Goal: Navigation & Orientation: Find specific page/section

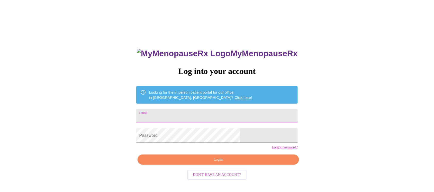
click at [192, 110] on input "Email" at bounding box center [217, 116] width 162 height 14
type input "[PERSON_NAME][EMAIL_ADDRESS][PERSON_NAME][DOMAIN_NAME]"
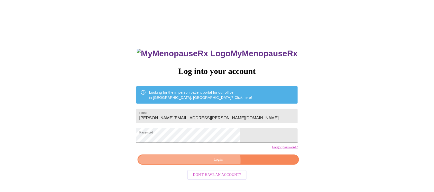
click at [216, 163] on span "Login" at bounding box center [219, 160] width 150 height 6
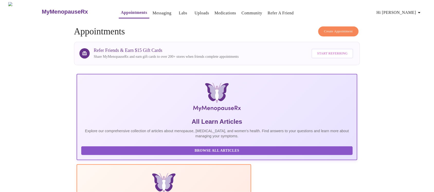
click at [179, 12] on link "Labs" at bounding box center [183, 13] width 8 height 7
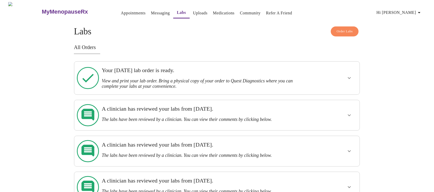
click at [193, 12] on link "Uploads" at bounding box center [200, 13] width 15 height 7
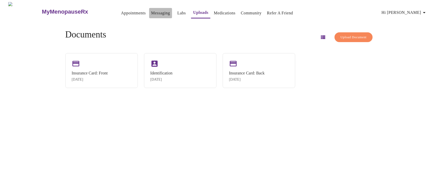
click at [151, 12] on link "Messaging" at bounding box center [160, 13] width 19 height 7
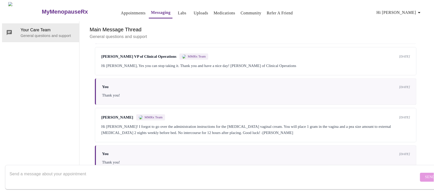
scroll to position [985, 0]
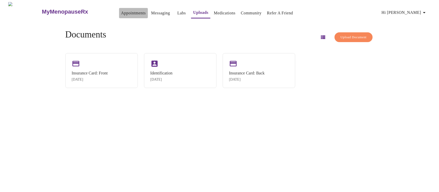
click at [121, 10] on link "Appointments" at bounding box center [133, 13] width 25 height 7
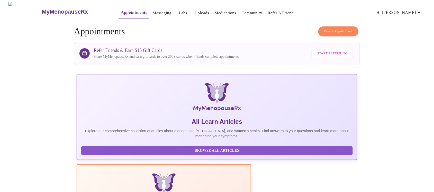
click at [153, 13] on link "Messaging" at bounding box center [162, 13] width 19 height 7
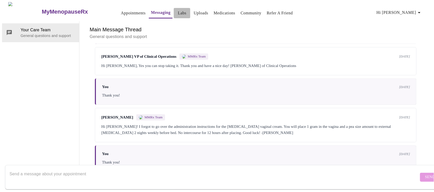
click at [178, 10] on link "Labs" at bounding box center [182, 13] width 8 height 7
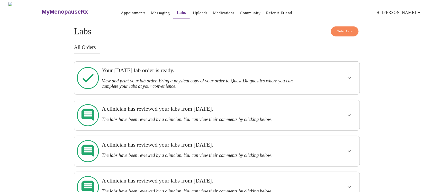
click at [130, 75] on div "Your [DATE] lab order is ready. View and print your lab order. Bring a physical…" at bounding box center [203, 78] width 203 height 22
click at [350, 77] on icon "show more" at bounding box center [349, 78] width 3 height 2
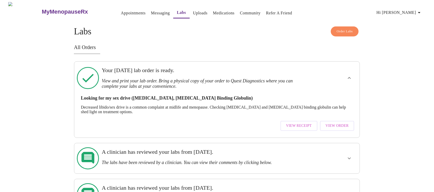
click at [245, 49] on h3 "All Orders" at bounding box center [217, 48] width 286 height 6
click at [193, 12] on link "Uploads" at bounding box center [200, 13] width 15 height 7
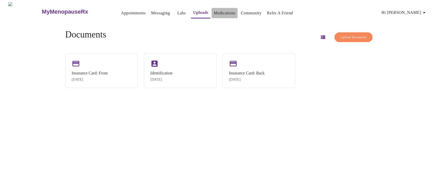
click at [218, 12] on link "Medications" at bounding box center [225, 13] width 22 height 7
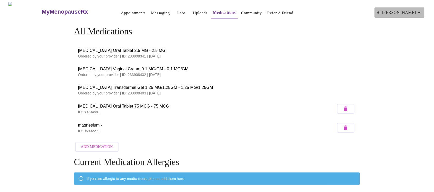
click at [423, 10] on icon "button" at bounding box center [420, 13] width 6 height 6
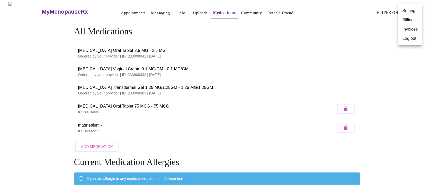
click at [318, 33] on div at bounding box center [219, 96] width 439 height 192
